Goal: Information Seeking & Learning: Learn about a topic

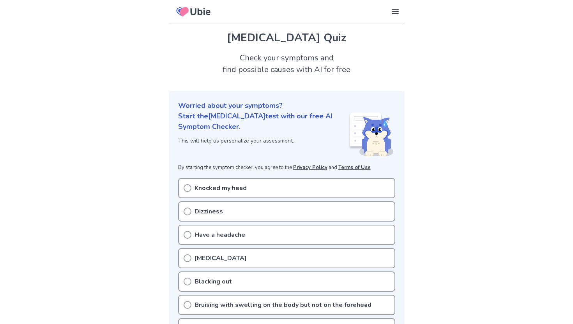
click at [205, 186] on p "Knocked my head" at bounding box center [220, 188] width 52 height 9
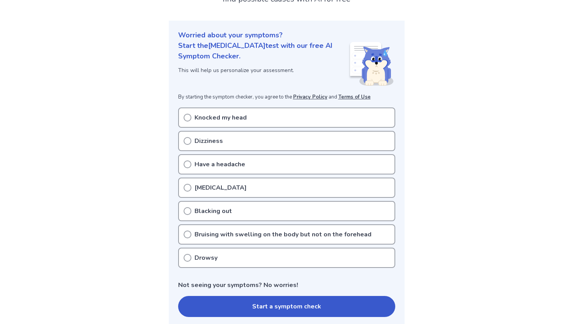
scroll to position [78, 0]
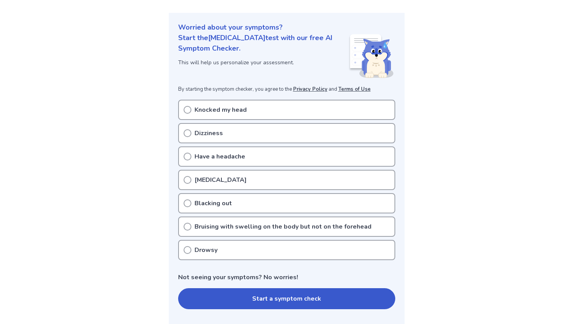
click at [189, 109] on icon at bounding box center [188, 110] width 8 height 8
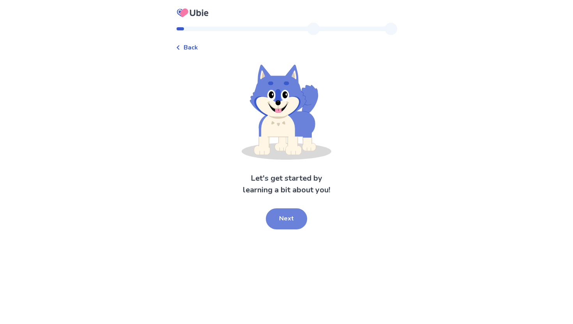
click at [279, 214] on button "Next" at bounding box center [286, 218] width 41 height 21
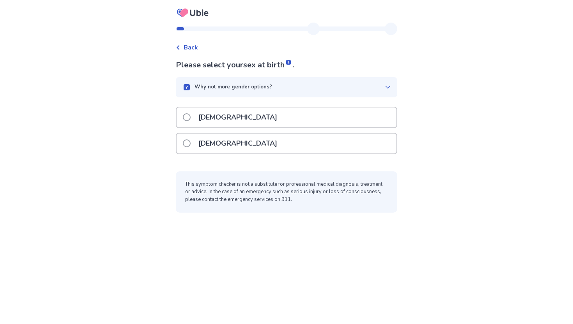
click at [193, 44] on span "Back" at bounding box center [191, 47] width 14 height 9
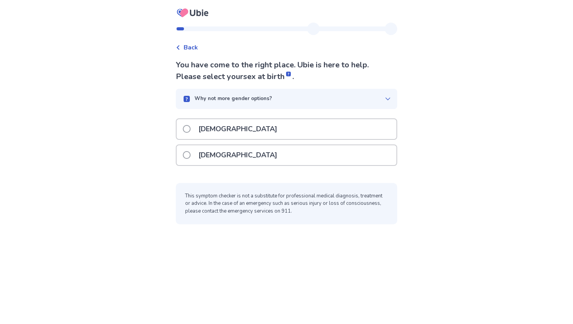
click at [233, 152] on div "Female" at bounding box center [287, 155] width 220 height 20
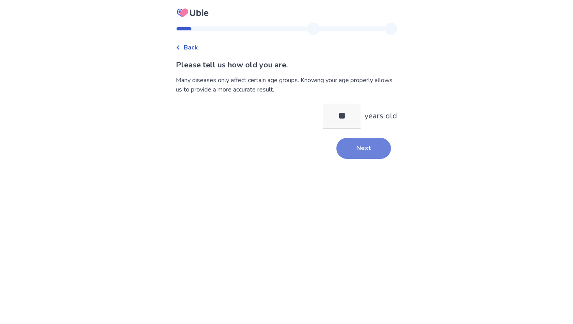
type input "**"
click at [351, 151] on button "Next" at bounding box center [363, 148] width 55 height 21
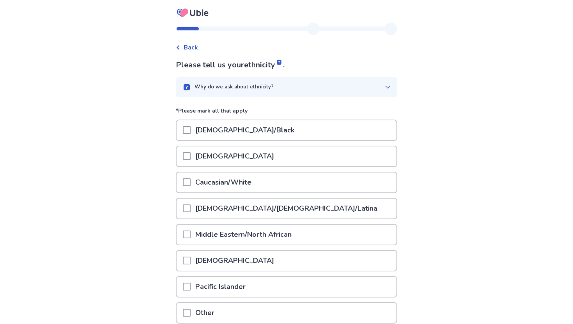
scroll to position [69, 0]
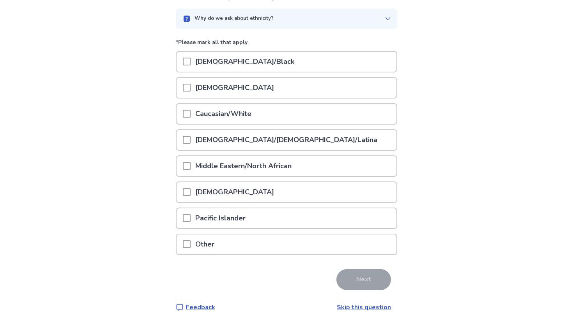
click at [318, 108] on div "Caucasian/White" at bounding box center [287, 114] width 220 height 20
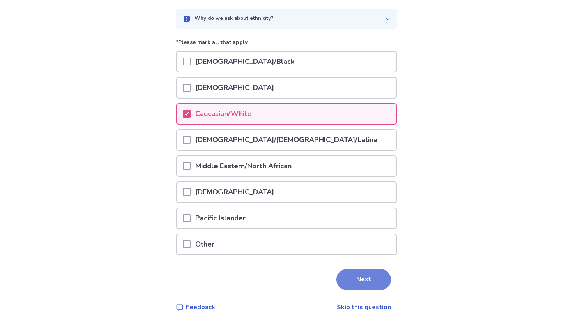
click at [339, 289] on button "Next" at bounding box center [363, 279] width 55 height 21
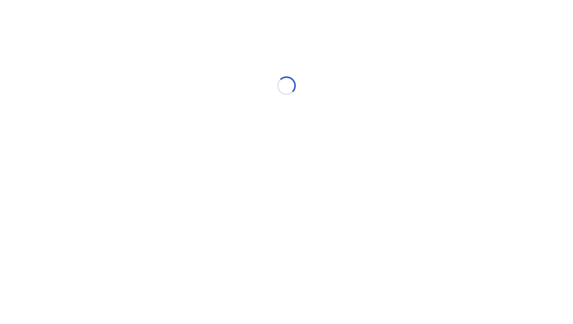
scroll to position [0, 0]
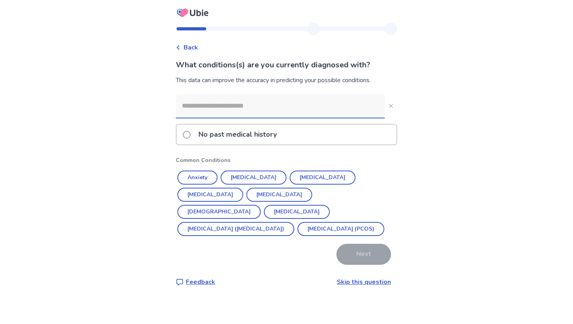
click at [323, 108] on input at bounding box center [280, 105] width 209 height 23
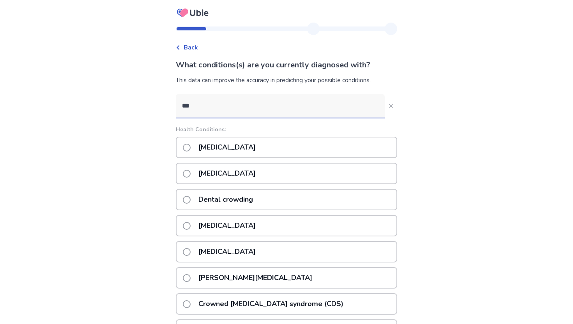
type input "***"
click at [308, 221] on div "Crohn's disease" at bounding box center [286, 225] width 221 height 21
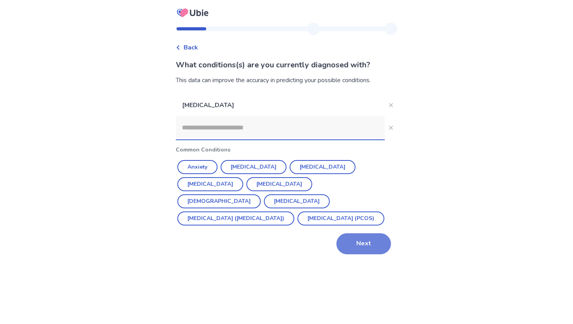
click at [348, 239] on button "Next" at bounding box center [363, 243] width 55 height 21
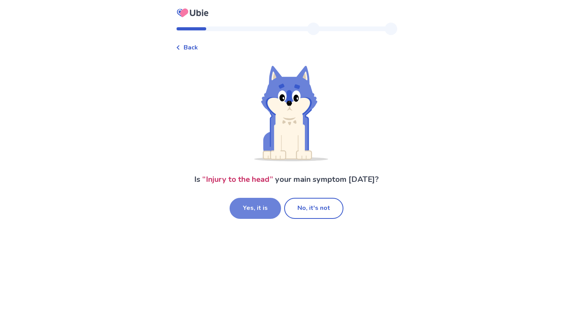
click at [262, 212] on button "Yes, it is" at bounding box center [255, 208] width 51 height 21
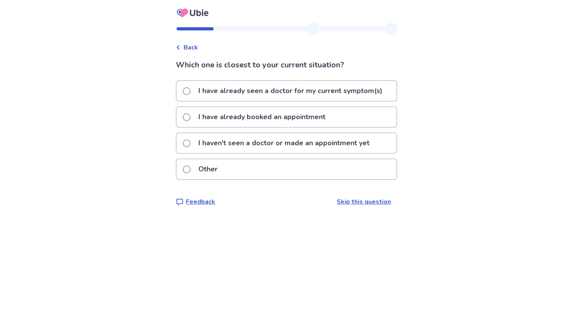
click at [312, 115] on p "I have already booked an appointment" at bounding box center [262, 117] width 136 height 20
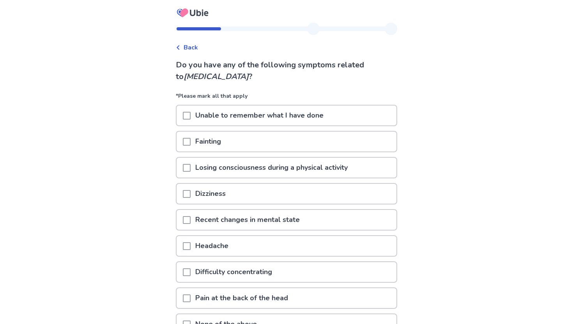
click at [282, 192] on div "Dizziness" at bounding box center [287, 194] width 220 height 20
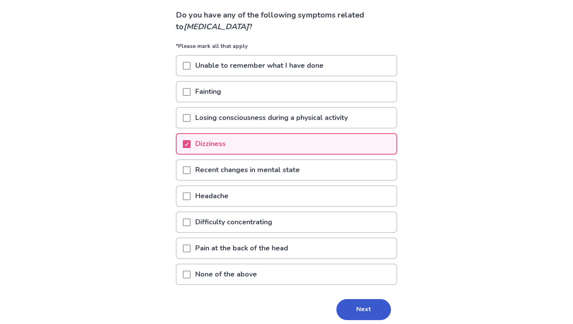
scroll to position [50, 0]
click at [275, 191] on div "Headache" at bounding box center [287, 196] width 220 height 20
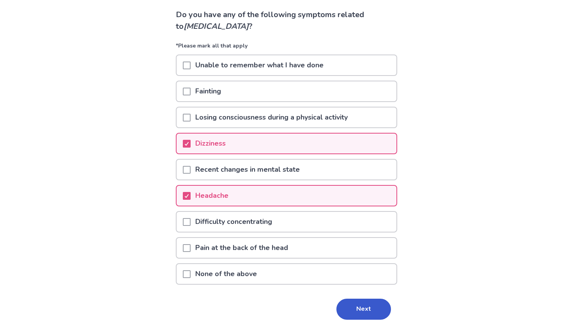
click at [269, 222] on p "Difficulty concentrating" at bounding box center [234, 222] width 86 height 20
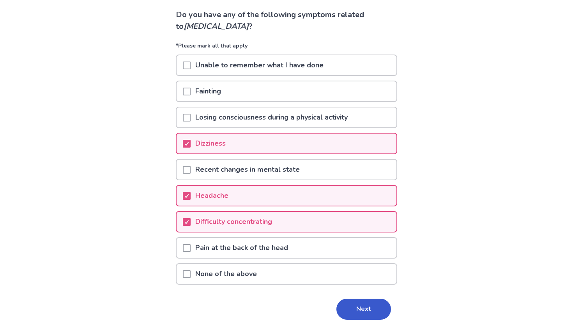
click at [264, 250] on p "Pain at the back of the head" at bounding box center [242, 248] width 102 height 20
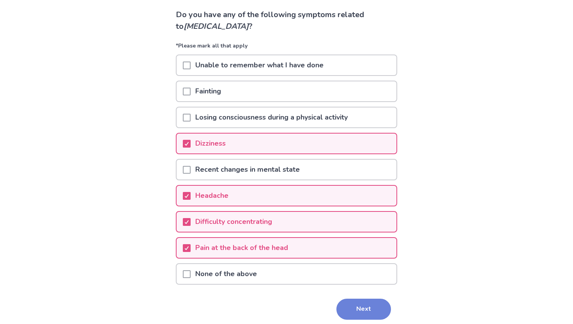
click at [350, 305] on button "Next" at bounding box center [363, 309] width 55 height 21
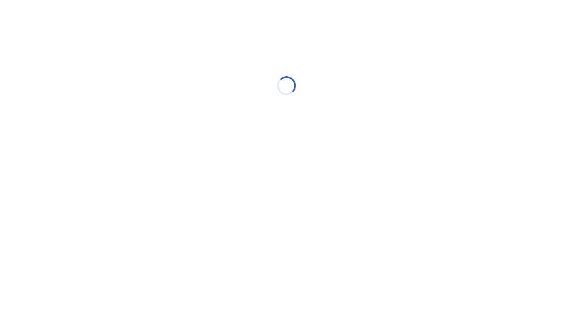
scroll to position [0, 0]
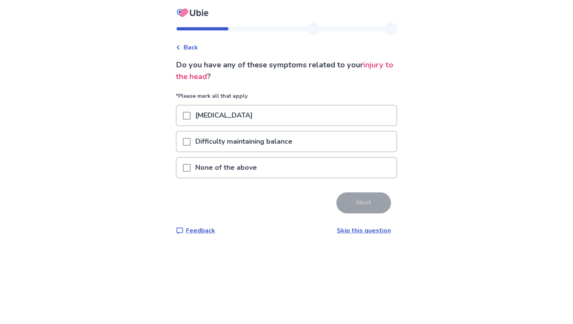
click at [344, 119] on div "Nausea or vomiting" at bounding box center [287, 116] width 220 height 20
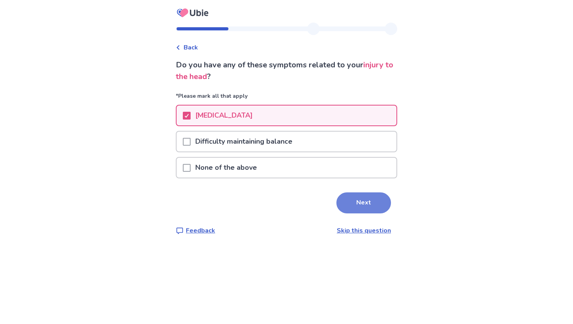
click at [348, 199] on button "Next" at bounding box center [363, 202] width 55 height 21
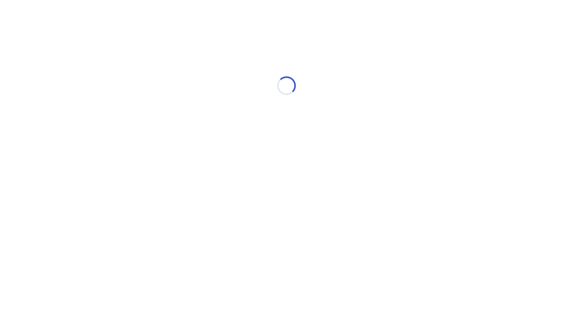
select select "*"
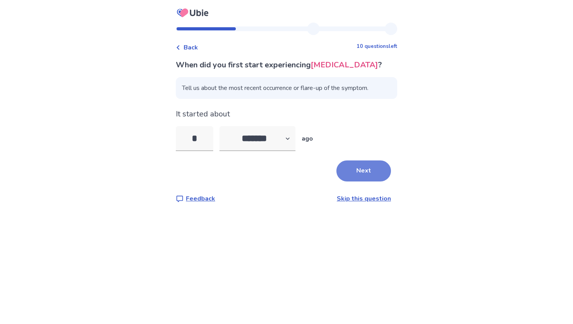
type input "*"
click at [367, 164] on button "Next" at bounding box center [363, 171] width 55 height 21
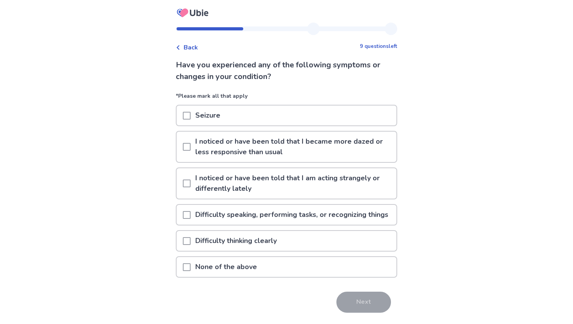
click at [327, 251] on div "Difficulty thinking clearly" at bounding box center [287, 241] width 220 height 20
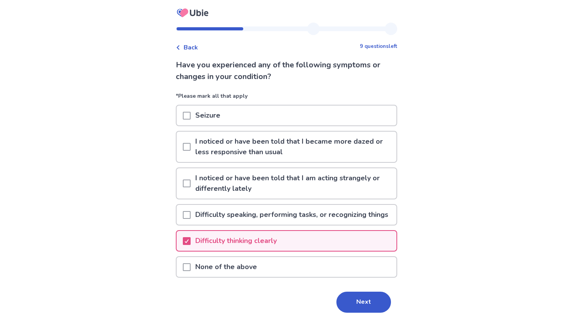
click at [334, 225] on p "Difficulty speaking, performing tasks, or recognizing things" at bounding box center [292, 215] width 202 height 20
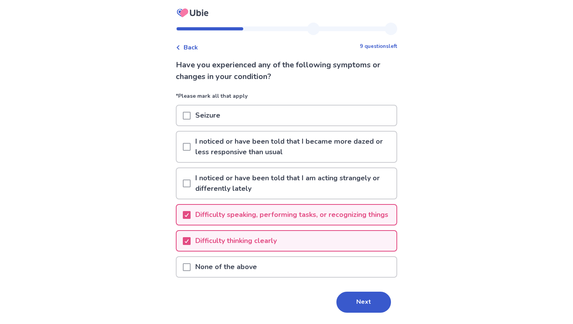
click at [361, 157] on p "I noticed or have been told that I became more dazed or less responsive than us…" at bounding box center [294, 147] width 206 height 30
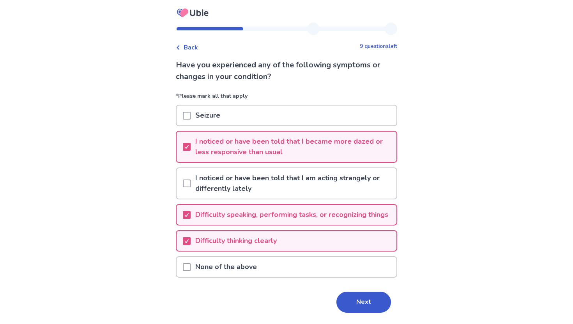
click at [362, 147] on p "I noticed or have been told that I became more dazed or less responsive than us…" at bounding box center [294, 147] width 206 height 30
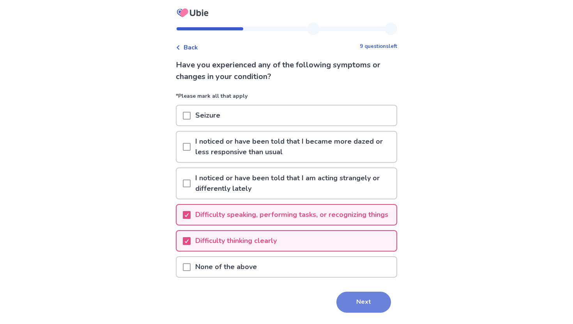
click at [357, 309] on button "Next" at bounding box center [363, 302] width 55 height 21
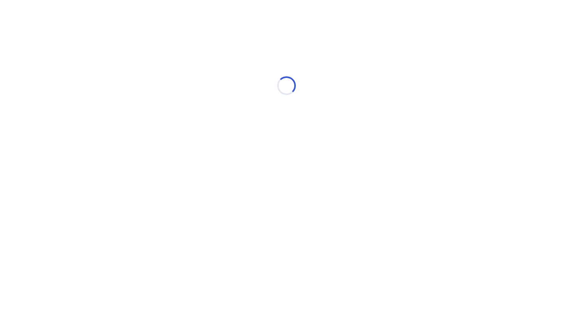
select select "*"
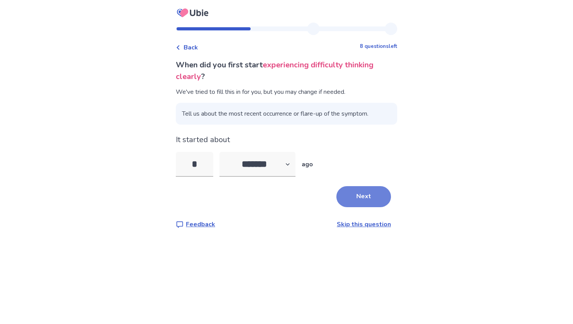
click at [374, 192] on button "Next" at bounding box center [363, 196] width 55 height 21
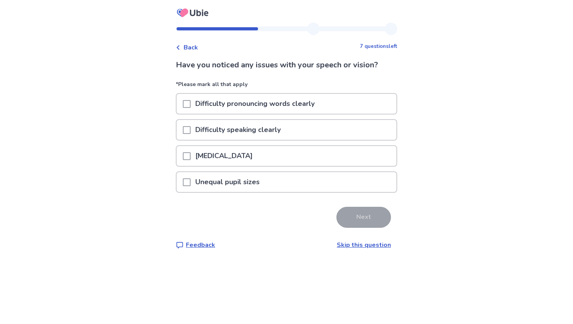
click at [365, 107] on div "Difficulty pronouncing words clearly" at bounding box center [287, 104] width 220 height 20
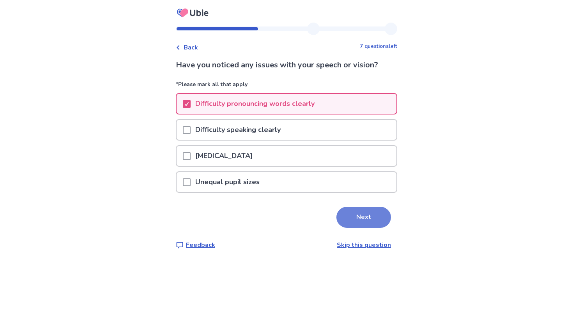
click at [365, 213] on button "Next" at bounding box center [363, 217] width 55 height 21
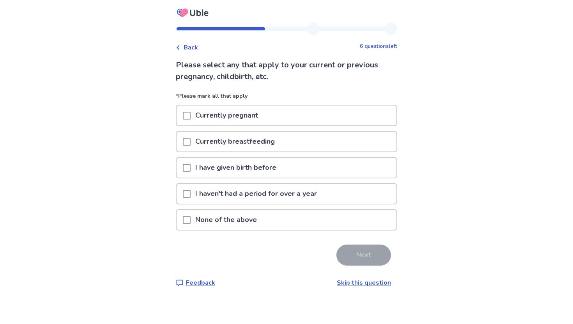
click at [359, 212] on div "None of the above" at bounding box center [287, 220] width 220 height 20
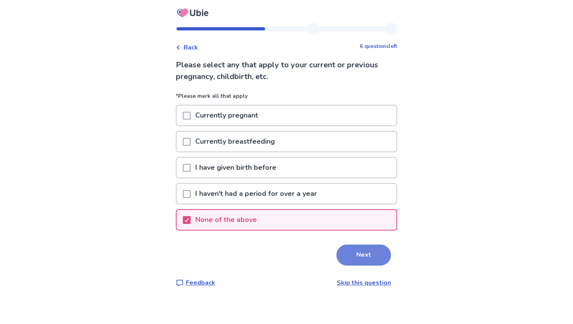
click at [357, 251] on button "Next" at bounding box center [363, 255] width 55 height 21
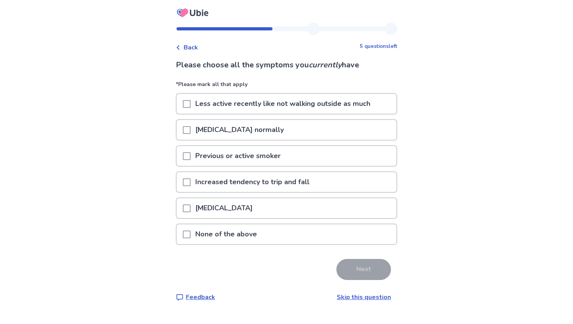
click at [382, 102] on div "Less active recently like not walking outside as much" at bounding box center [287, 104] width 220 height 20
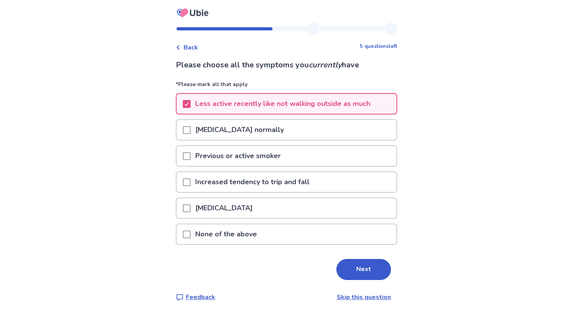
click at [368, 130] on div "Difficulty walking normally" at bounding box center [287, 130] width 220 height 20
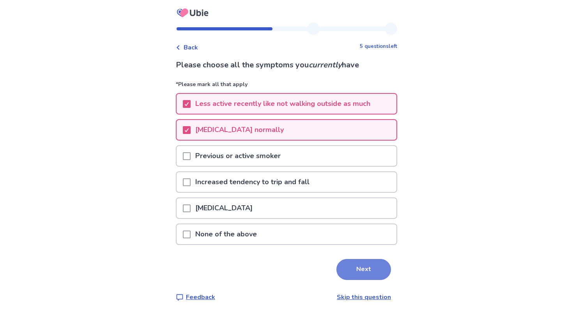
click at [353, 275] on button "Next" at bounding box center [363, 269] width 55 height 21
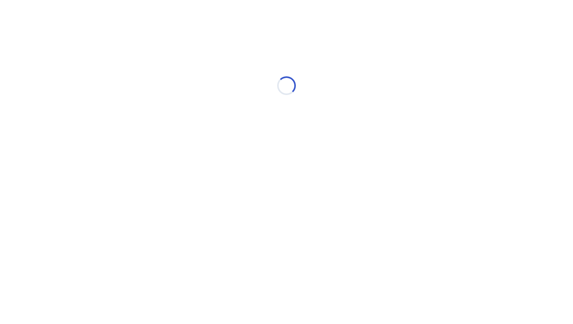
select select "*"
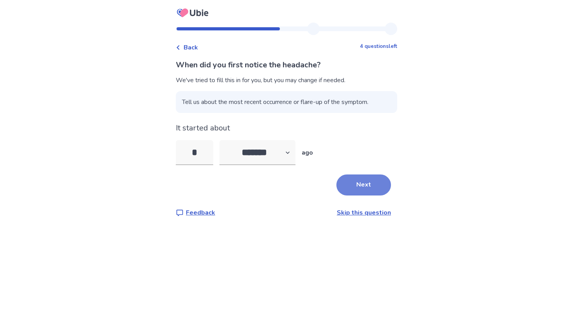
click at [351, 188] on button "Next" at bounding box center [363, 185] width 55 height 21
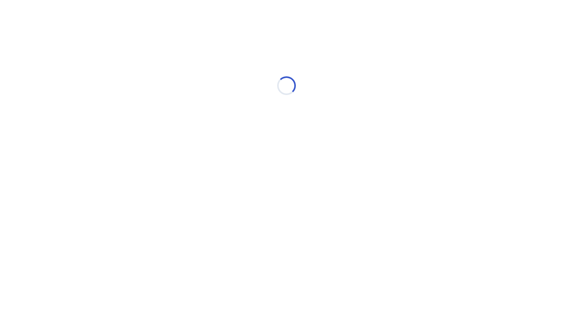
select select "*"
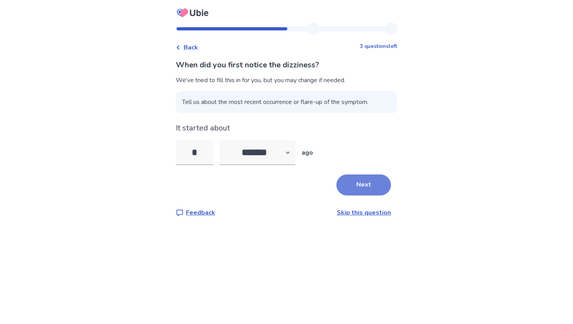
click at [355, 186] on button "Next" at bounding box center [363, 185] width 55 height 21
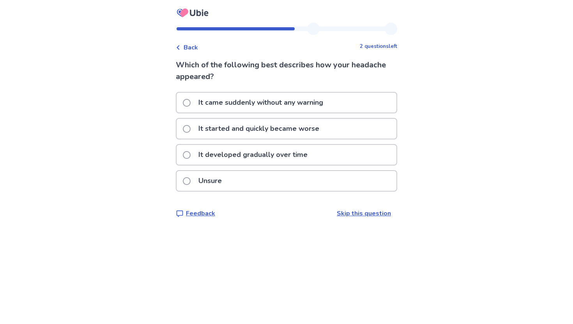
click at [355, 158] on div "It developed gradually over time" at bounding box center [287, 155] width 220 height 20
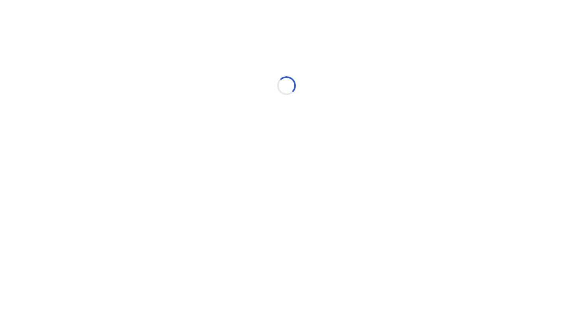
select select "*"
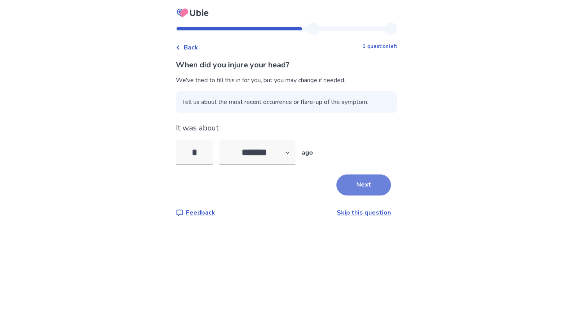
click at [353, 185] on button "Next" at bounding box center [363, 185] width 55 height 21
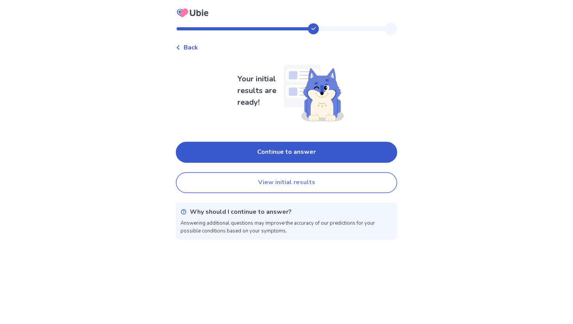
click at [363, 186] on button "View initial results" at bounding box center [286, 182] width 221 height 21
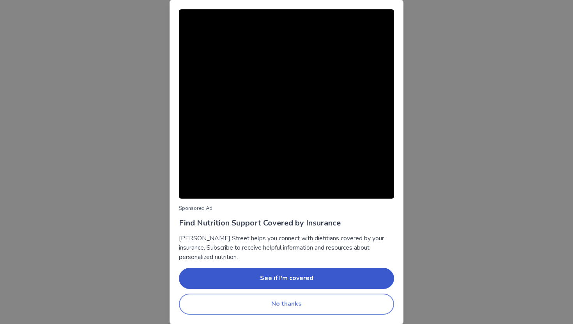
click at [340, 306] on button "No thanks" at bounding box center [286, 304] width 215 height 21
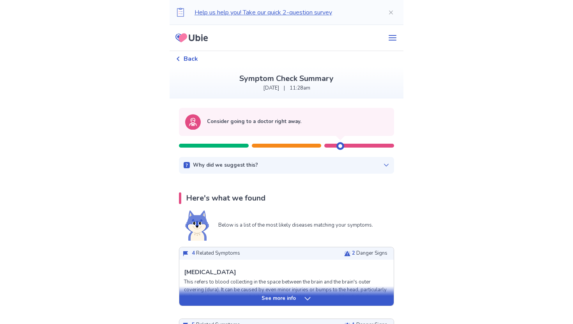
click at [322, 298] on div "See more info" at bounding box center [286, 299] width 214 height 8
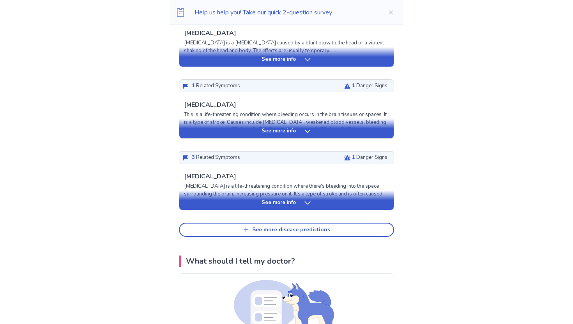
scroll to position [741, 0]
click at [308, 63] on icon at bounding box center [308, 59] width 8 height 8
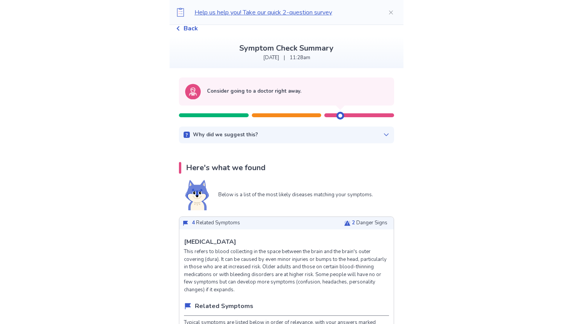
scroll to position [0, 0]
